Goal: Navigation & Orientation: Find specific page/section

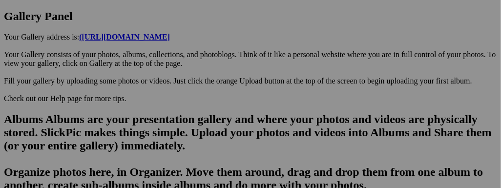
scroll to position [586, 0]
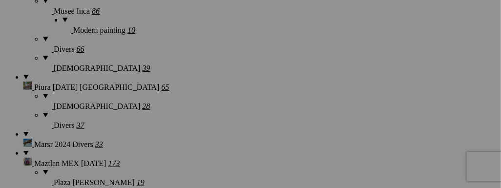
scroll to position [977, 0]
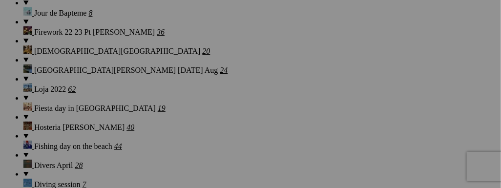
scroll to position [1661, 0]
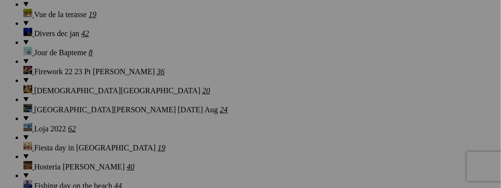
scroll to position [1661, 0]
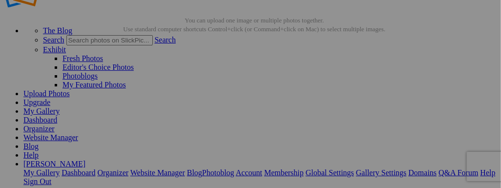
scroll to position [48, 0]
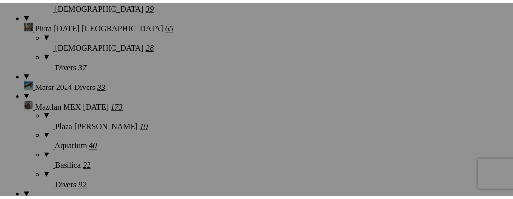
scroll to position [977, 0]
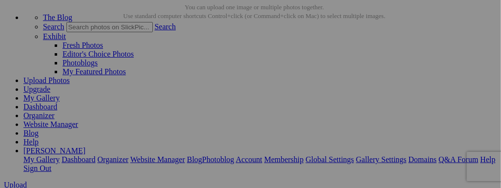
scroll to position [48, 0]
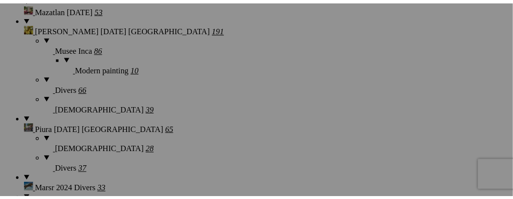
scroll to position [977, 0]
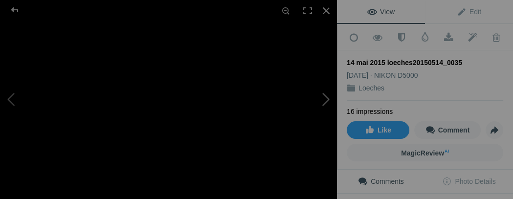
click at [326, 97] on button at bounding box center [299, 100] width 73 height 72
click at [4, 95] on button at bounding box center [36, 100] width 73 height 72
click at [327, 102] on button at bounding box center [299, 100] width 73 height 72
click at [320, 99] on button at bounding box center [299, 100] width 73 height 72
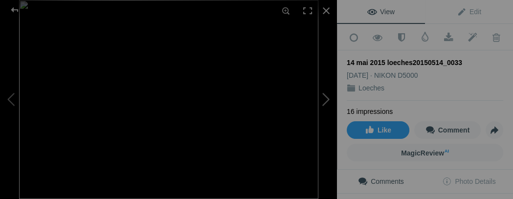
click at [320, 99] on button at bounding box center [299, 100] width 73 height 72
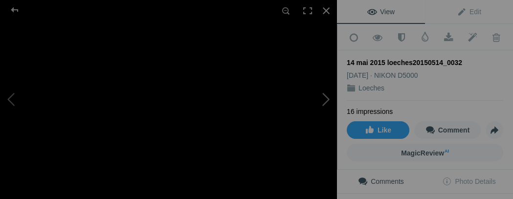
click at [310, 89] on button at bounding box center [299, 100] width 73 height 72
click at [315, 90] on button at bounding box center [299, 100] width 73 height 72
click at [14, 101] on button at bounding box center [36, 100] width 73 height 72
click at [325, 96] on button at bounding box center [299, 100] width 73 height 72
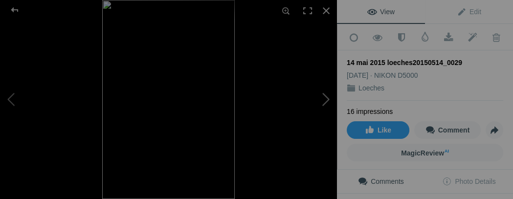
click at [325, 102] on button at bounding box center [299, 100] width 73 height 72
